Goal: Information Seeking & Learning: Check status

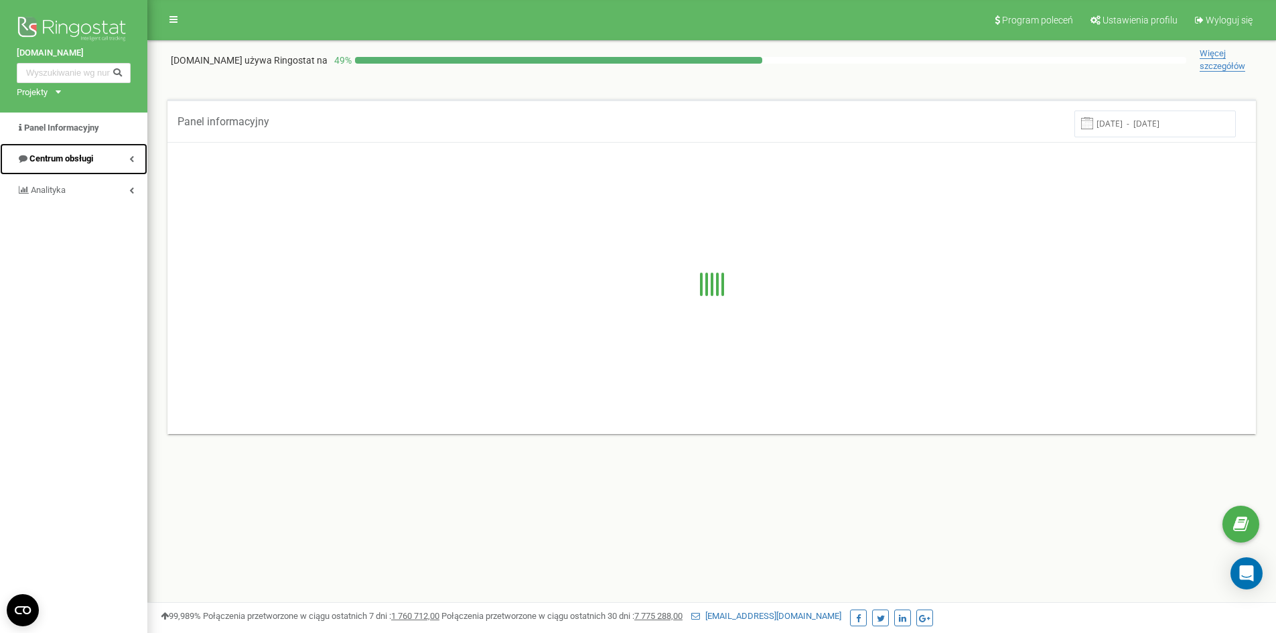
click at [72, 161] on span "Centrum obsługi" at bounding box center [61, 158] width 64 height 10
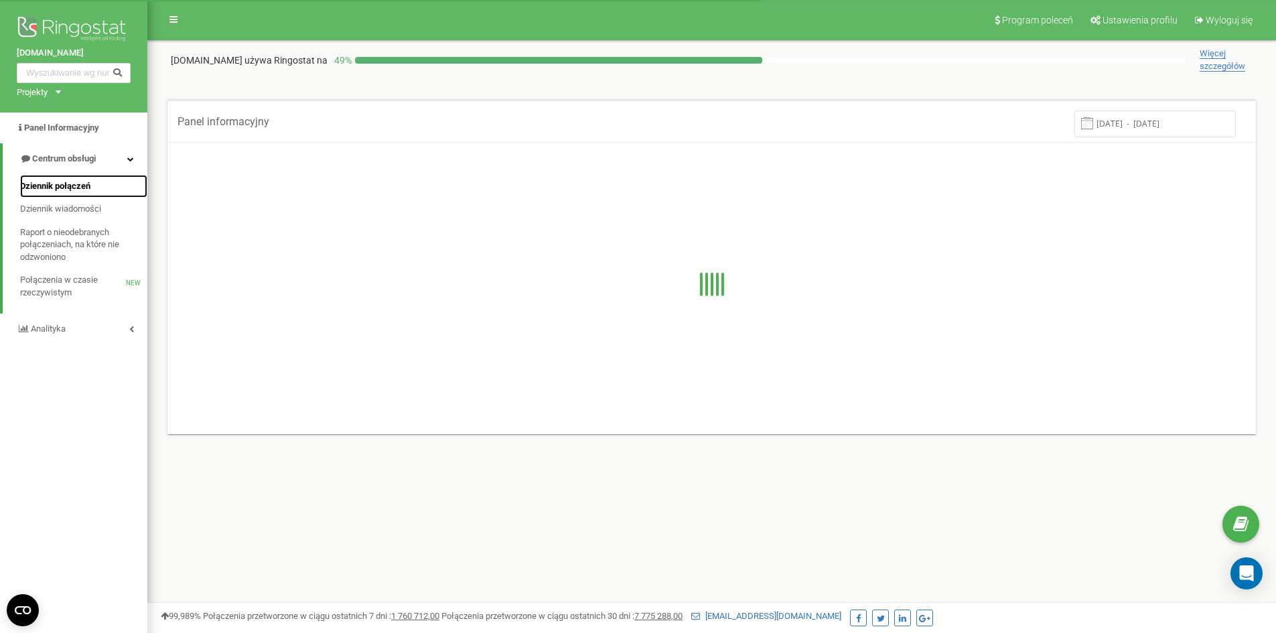
click at [76, 184] on span "Dziennik połączeń" at bounding box center [55, 186] width 70 height 13
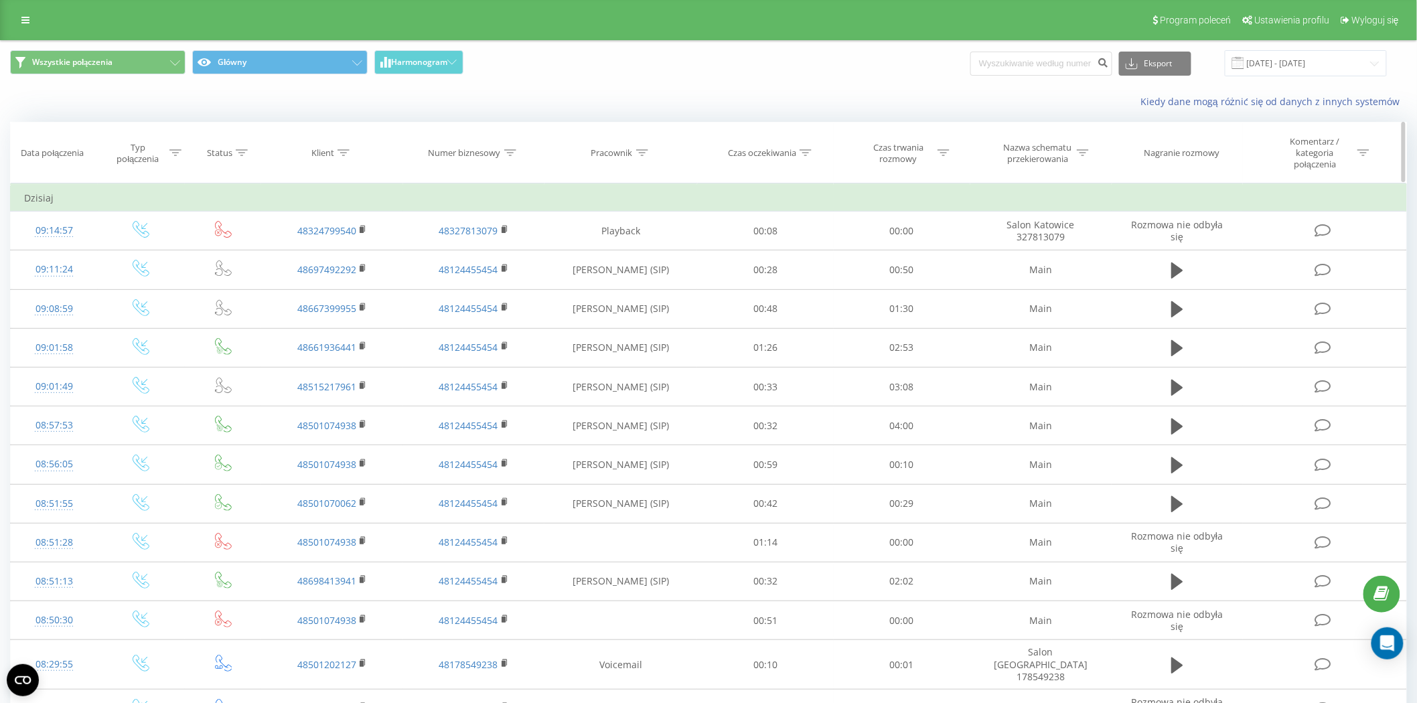
click at [640, 151] on icon at bounding box center [642, 152] width 12 height 7
click at [651, 300] on div "Filtruj według warunków [PERSON_NAME] OK" at bounding box center [622, 244] width 146 height 121
click at [652, 278] on span "OK" at bounding box center [650, 281] width 38 height 21
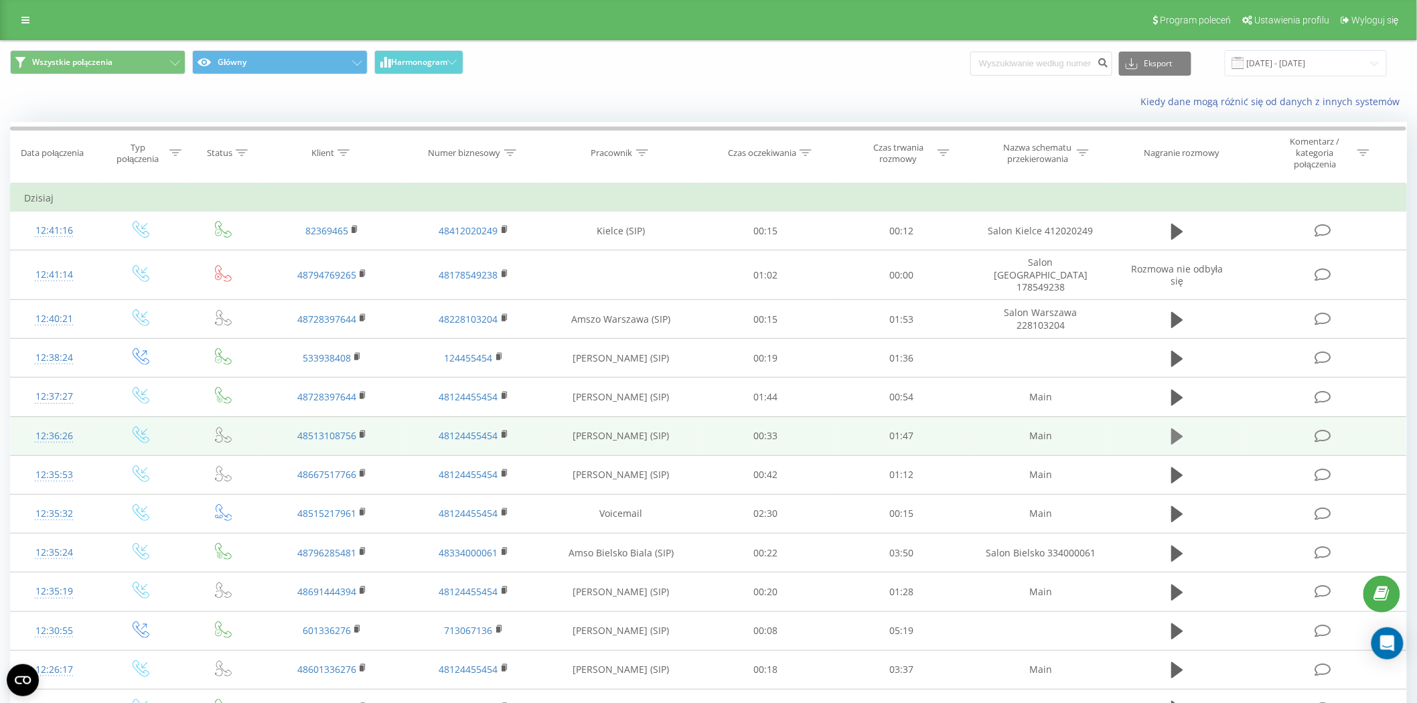
click at [1174, 431] on icon at bounding box center [1178, 437] width 12 height 16
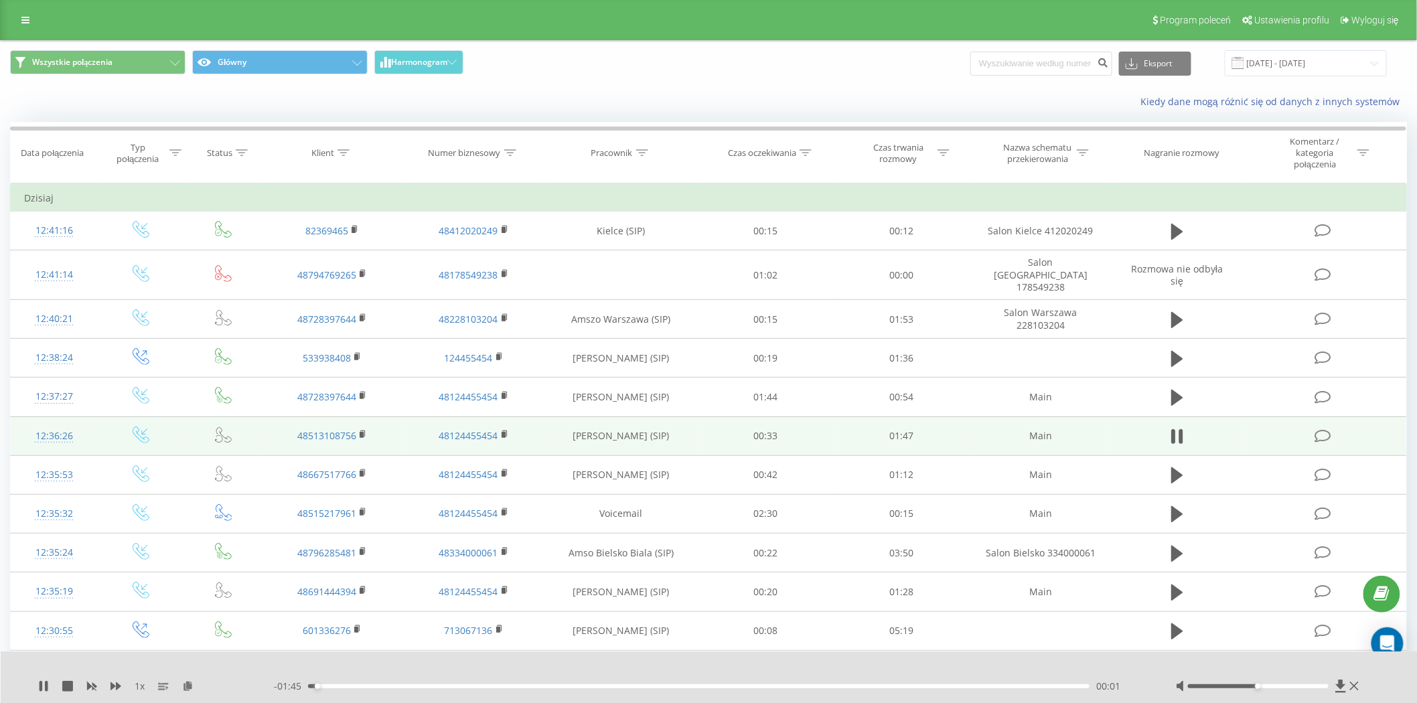
click at [351, 685] on div "00:01" at bounding box center [699, 687] width 782 height 4
click at [374, 686] on div "00:08" at bounding box center [699, 687] width 782 height 4
click at [406, 687] on div "00:09" at bounding box center [699, 687] width 782 height 4
click at [1180, 427] on icon at bounding box center [1178, 436] width 12 height 19
click at [365, 430] on icon at bounding box center [363, 434] width 7 height 9
